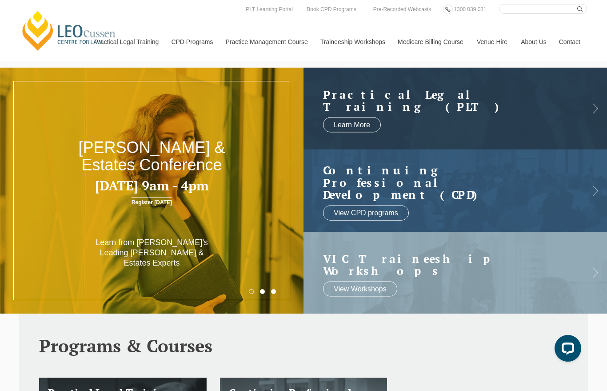
click at [390, 196] on link at bounding box center [456, 190] width 304 height 82
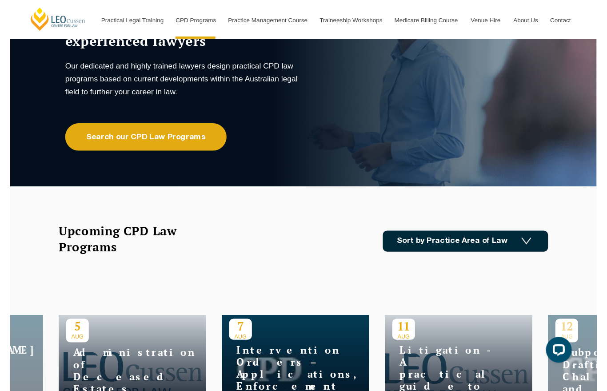
scroll to position [96, 0]
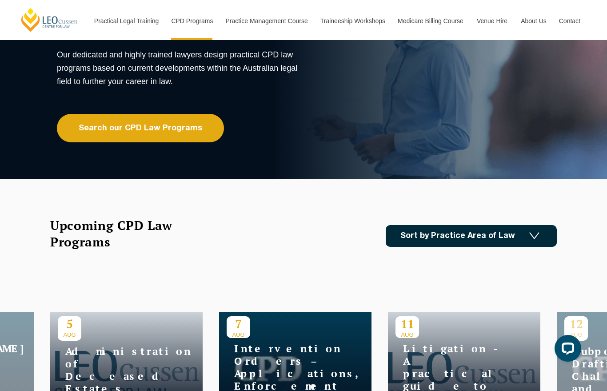
click at [530, 234] on img at bounding box center [534, 236] width 10 height 8
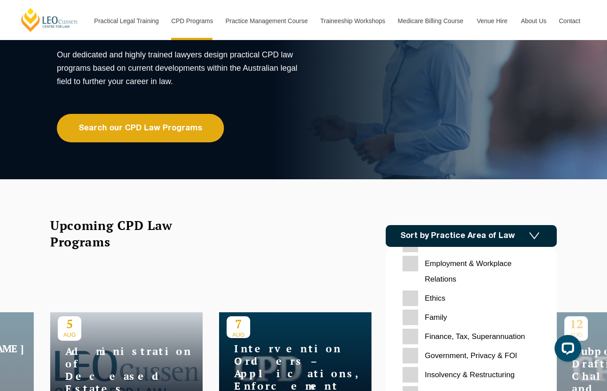
scroll to position [118, 0]
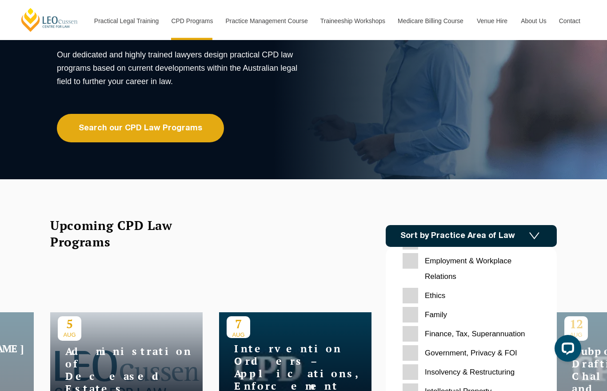
click at [445, 292] on input "Ethics" at bounding box center [471, 296] width 137 height 16
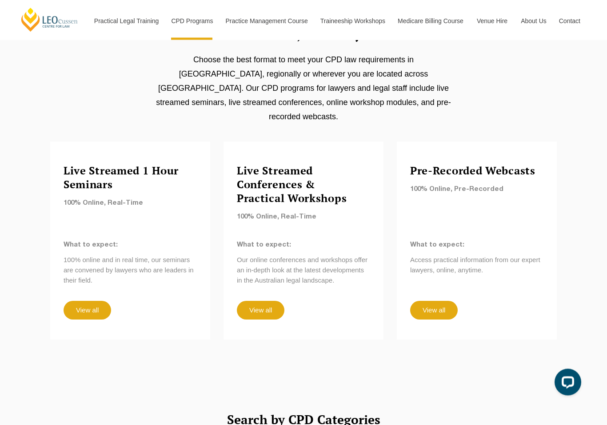
scroll to position [718, 0]
click at [437, 300] on link "View all" at bounding box center [434, 309] width 48 height 19
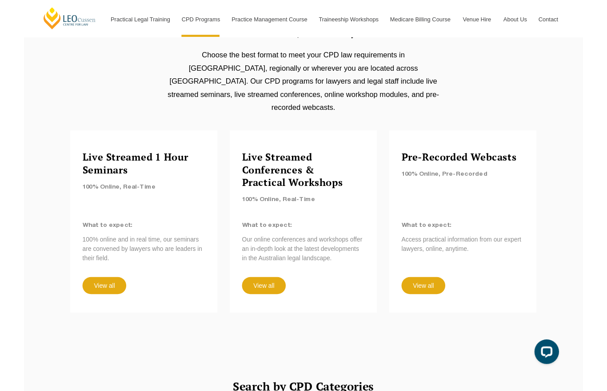
scroll to position [752, 0]
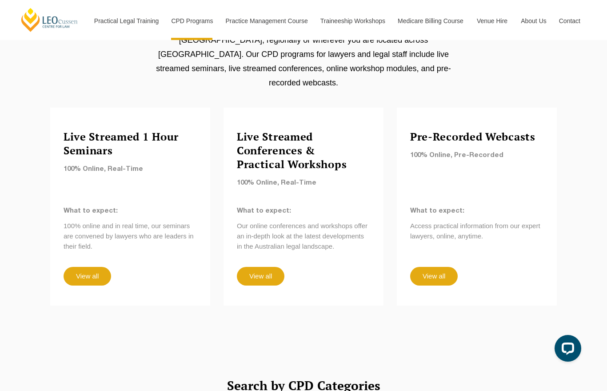
click at [95, 267] on link "View all" at bounding box center [88, 276] width 48 height 19
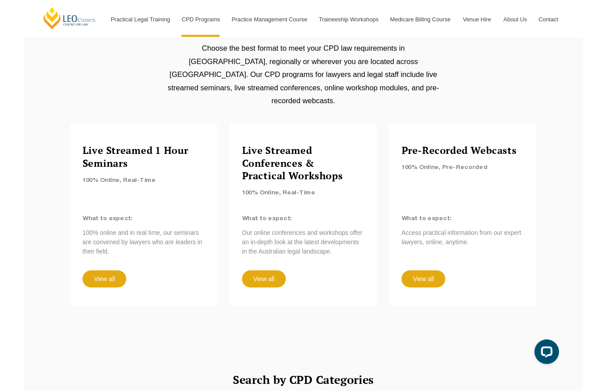
scroll to position [759, 0]
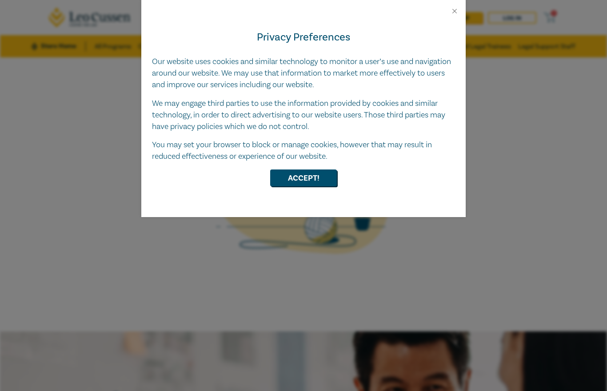
click at [324, 176] on button "Accept!" at bounding box center [303, 177] width 67 height 17
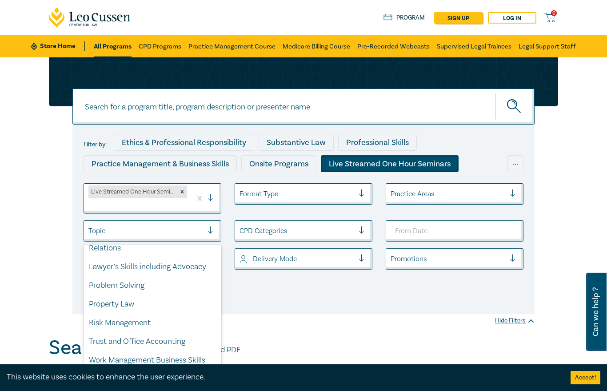
scroll to position [75, 0]
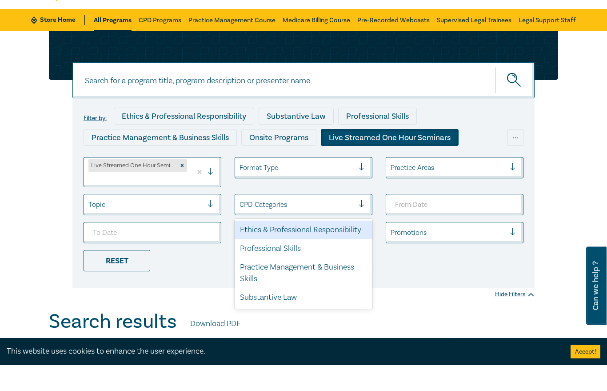
click at [337, 247] on div "Ethics & Professional Responsibility" at bounding box center [304, 256] width 138 height 19
